Goal: Navigation & Orientation: Go to known website

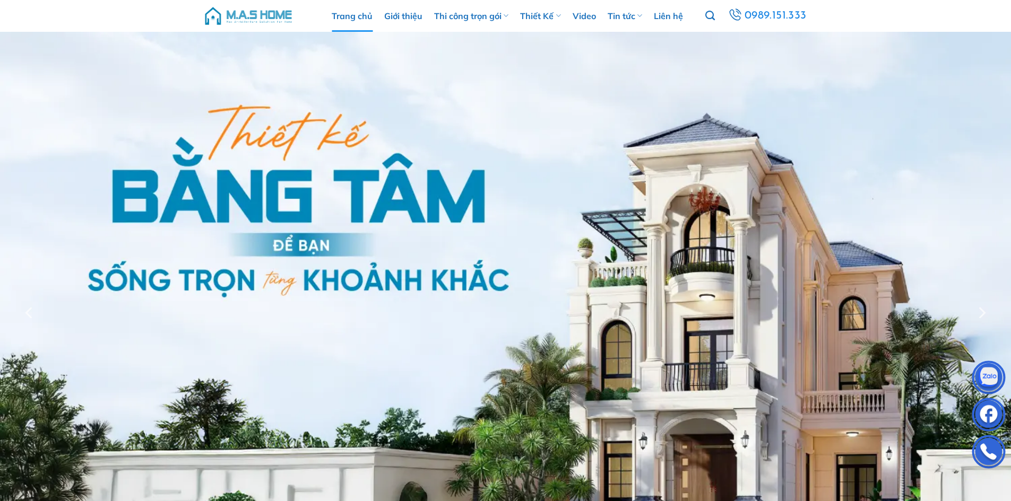
click at [243, 16] on img at bounding box center [248, 16] width 90 height 32
click at [285, 18] on img at bounding box center [248, 16] width 90 height 32
